Goal: Information Seeking & Learning: Learn about a topic

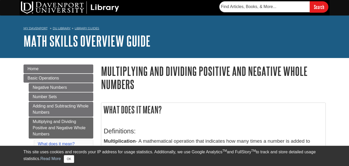
scroll to position [55, 0]
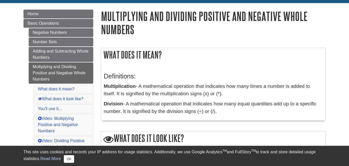
click at [242, 125] on div "What does it mean? Definitions: Multiplication - A mathematical operation that …" at bounding box center [213, 87] width 225 height 78
click at [302, 74] on h3 "Definitions:" at bounding box center [213, 75] width 219 height 7
click at [305, 77] on h3 "Definitions:" at bounding box center [213, 75] width 219 height 7
click at [281, 69] on div "Definitions: Multiplication - A mathematical operation that indicates how many …" at bounding box center [213, 92] width 219 height 50
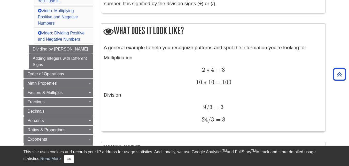
scroll to position [166, 0]
